Goal: Transaction & Acquisition: Subscribe to service/newsletter

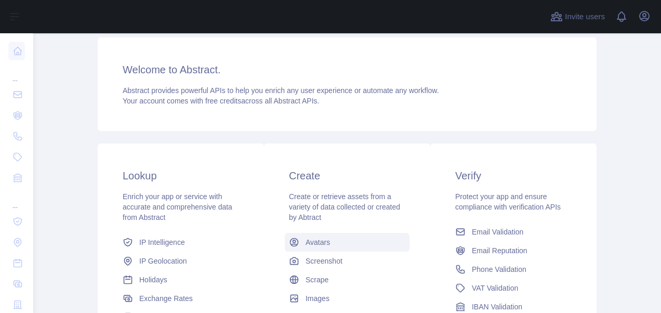
scroll to position [208, 0]
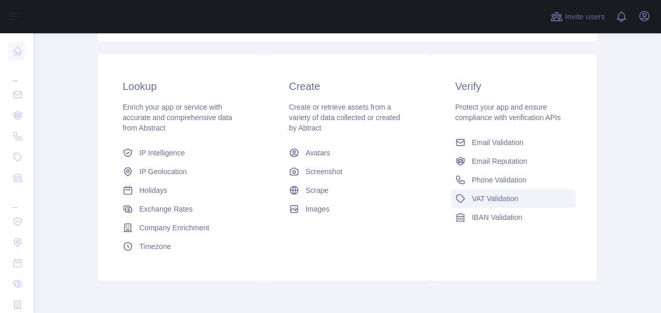
click at [472, 199] on span "VAT Validation" at bounding box center [495, 198] width 46 height 10
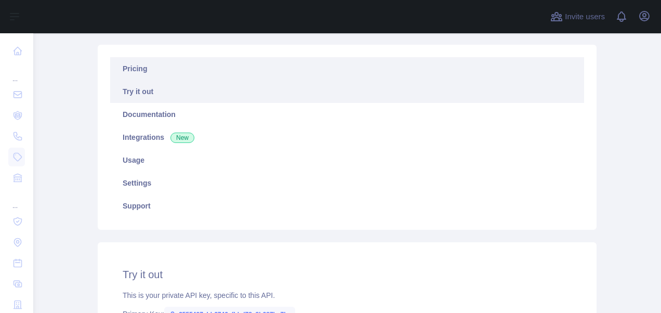
scroll to position [52, 0]
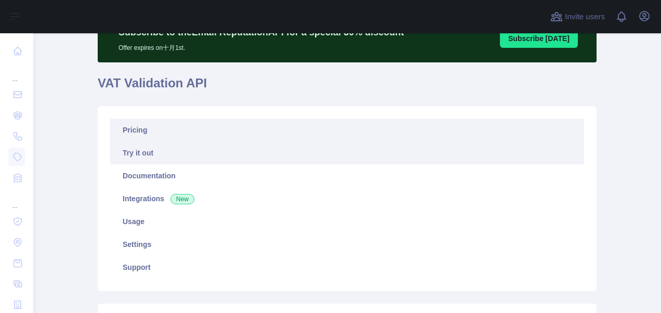
click at [135, 128] on link "Pricing" at bounding box center [347, 129] width 474 height 23
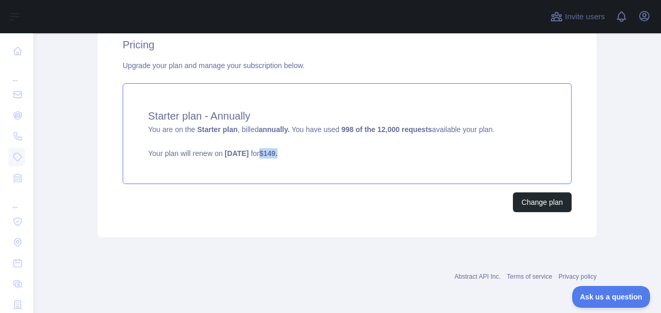
drag, startPoint x: 346, startPoint y: 157, endPoint x: 303, endPoint y: 150, distance: 43.1
click at [303, 150] on p "Your plan will renew on [DATE] for $ 149 ." at bounding box center [347, 153] width 398 height 10
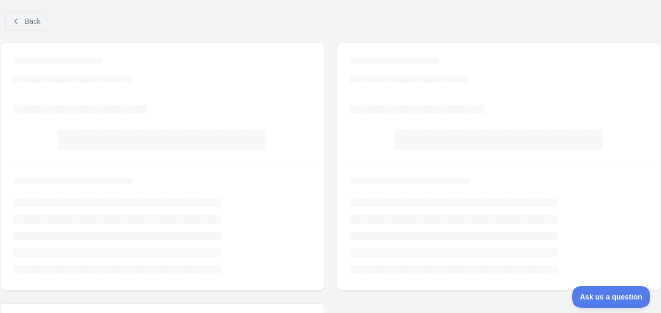
scroll to position [169, 0]
